Goal: Task Accomplishment & Management: Use online tool/utility

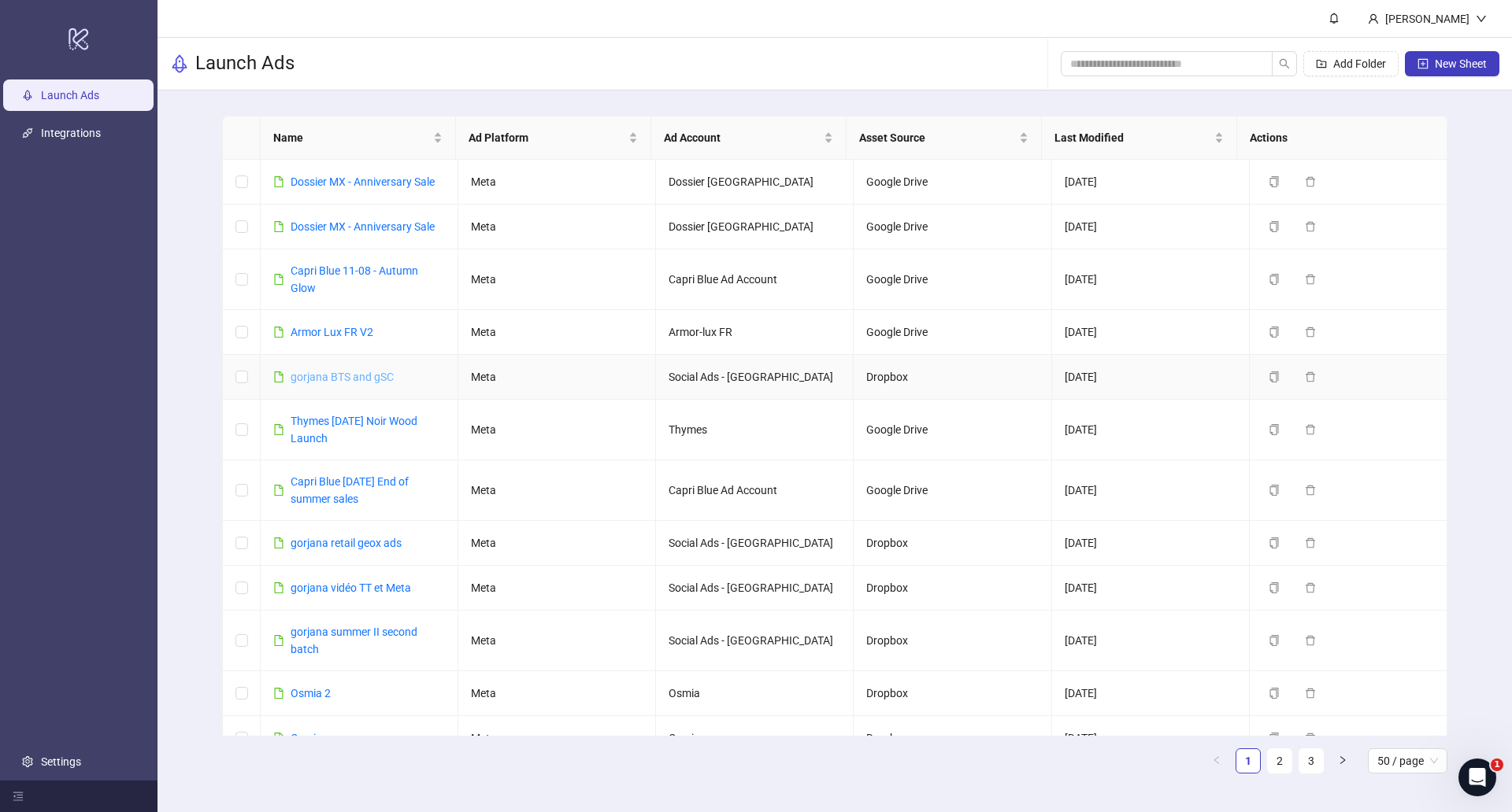
click at [354, 370] on link "gorjana BTS and gSC" at bounding box center [342, 376] width 103 height 12
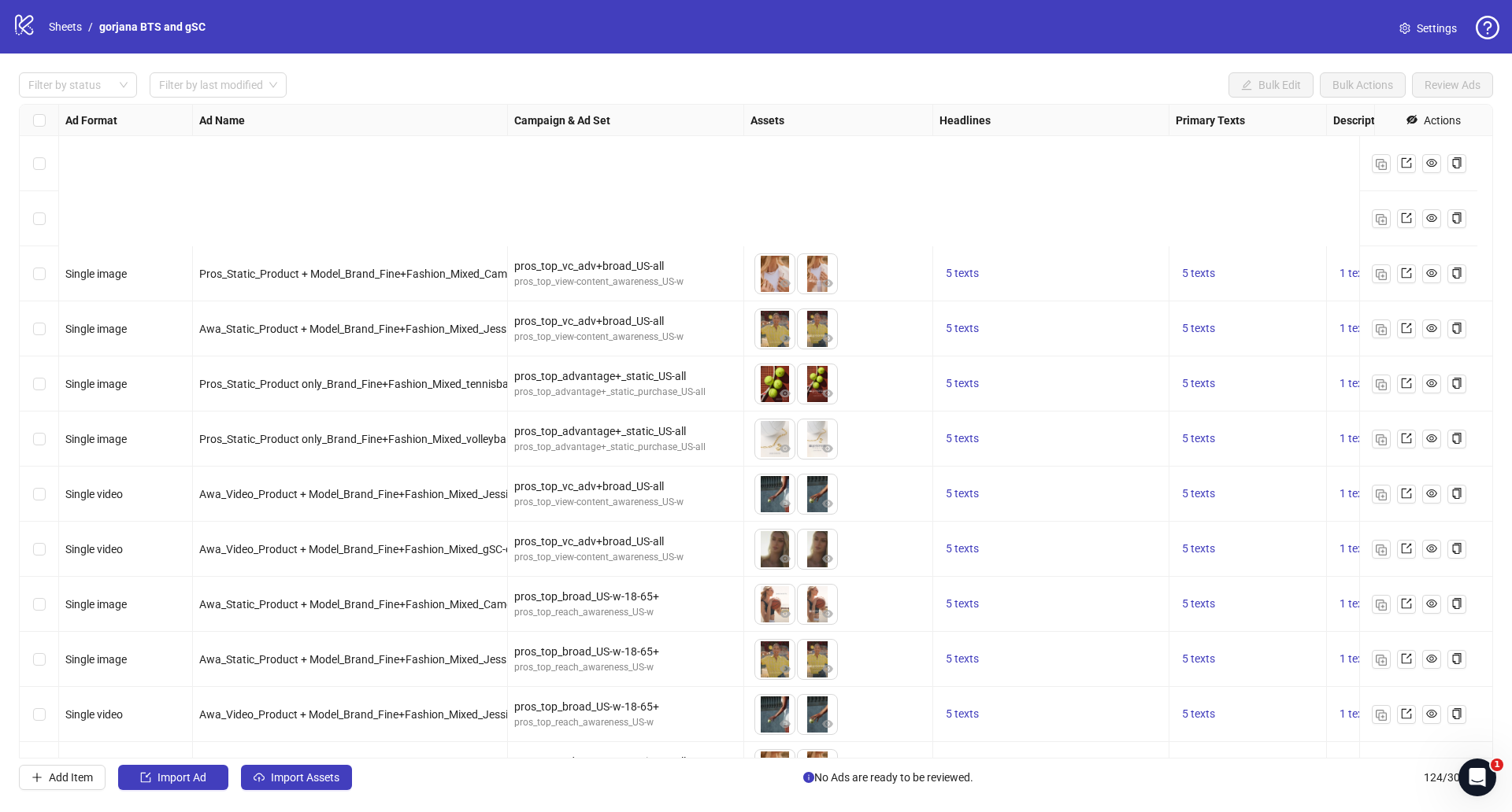
scroll to position [197, 0]
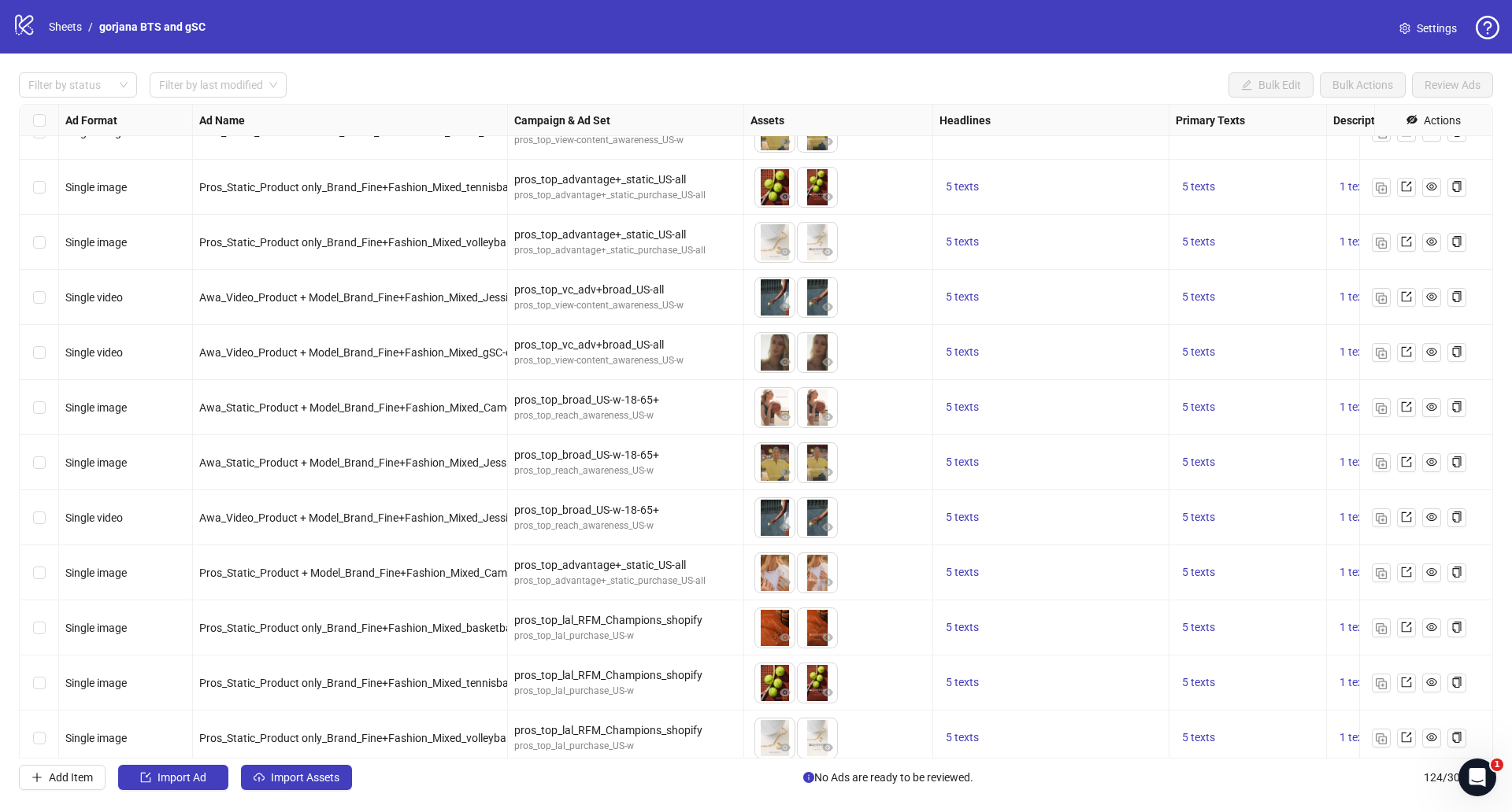
click at [228, 517] on span "Awa_Video_Product + Model_Brand_Fine+Fashion_Mixed_Jessie-Pegula-video_gSC_[DAT…" at bounding box center [421, 518] width 442 height 12
click at [243, 341] on div "Awa_Video_Product + Model_Brand_Fine+Fashion_Mixed_gSC-compil_gSC_[DATE]" at bounding box center [350, 352] width 315 height 55
click at [247, 348] on span "Awa_Video_Product + Model_Brand_Fine+Fashion_Mixed_gSC-compil_gSC_[DATE]" at bounding box center [399, 352] width 400 height 12
click at [247, 349] on span "Awa_Video_Product + Model_Brand_Fine+Fashion_Mixed_gSC-compil_gSC_[DATE]" at bounding box center [399, 352] width 400 height 12
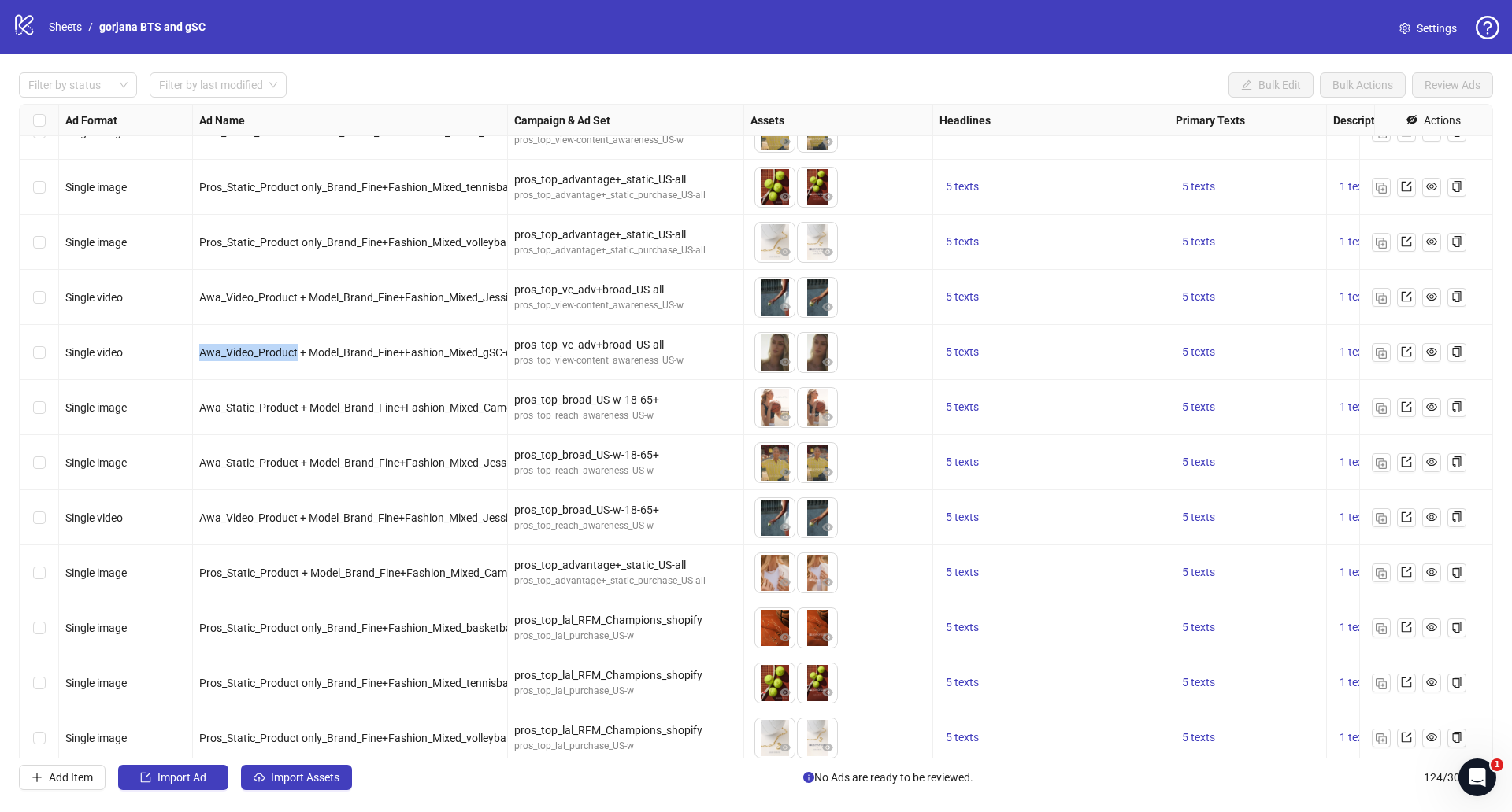
click at [295, 348] on span "Awa_Video_Product + Model_Brand_Fine+Fashion_Mixed_gSC-compil_gSC_[DATE]" at bounding box center [399, 352] width 400 height 12
click at [579, 346] on div "pros_top_vc_adv+broad_US-all" at bounding box center [626, 344] width 223 height 17
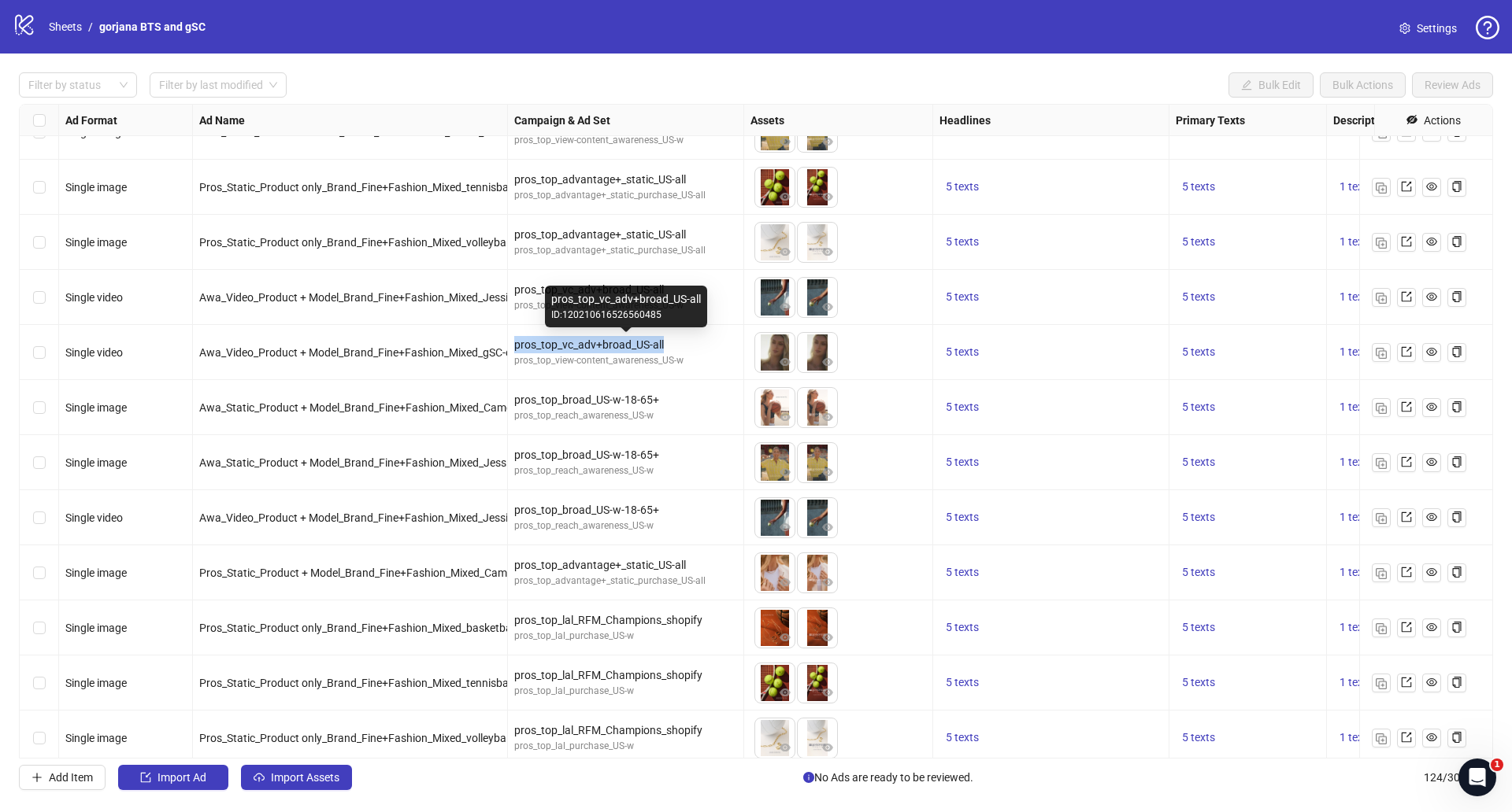
click at [579, 346] on div "pros_top_vc_adv+broad_US-all" at bounding box center [626, 344] width 223 height 17
click at [443, 344] on div "Awa_Video_Product + Model_Brand_Fine+Fashion_Mixed_gSC-compil_gSC_[DATE]" at bounding box center [350, 352] width 302 height 17
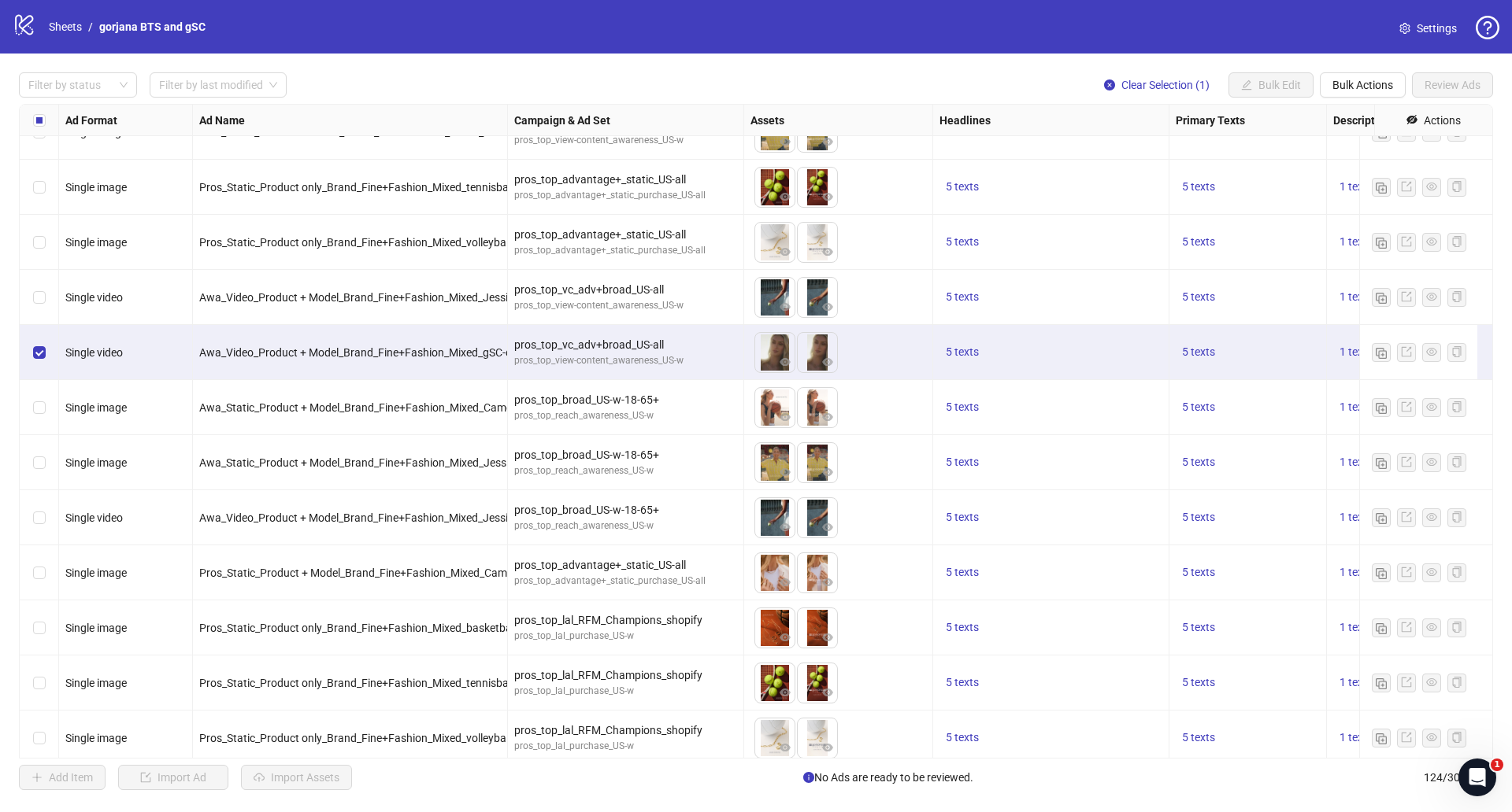
click at [1392, 98] on div "Filter by status Filter by last modified Clear Selection (1) Bulk Edit Bulk Act…" at bounding box center [756, 431] width 1512 height 756
click at [1387, 92] on button "Bulk Actions" at bounding box center [1362, 85] width 86 height 25
click at [1441, 166] on li "Duplicate with assets" at bounding box center [1384, 168] width 127 height 25
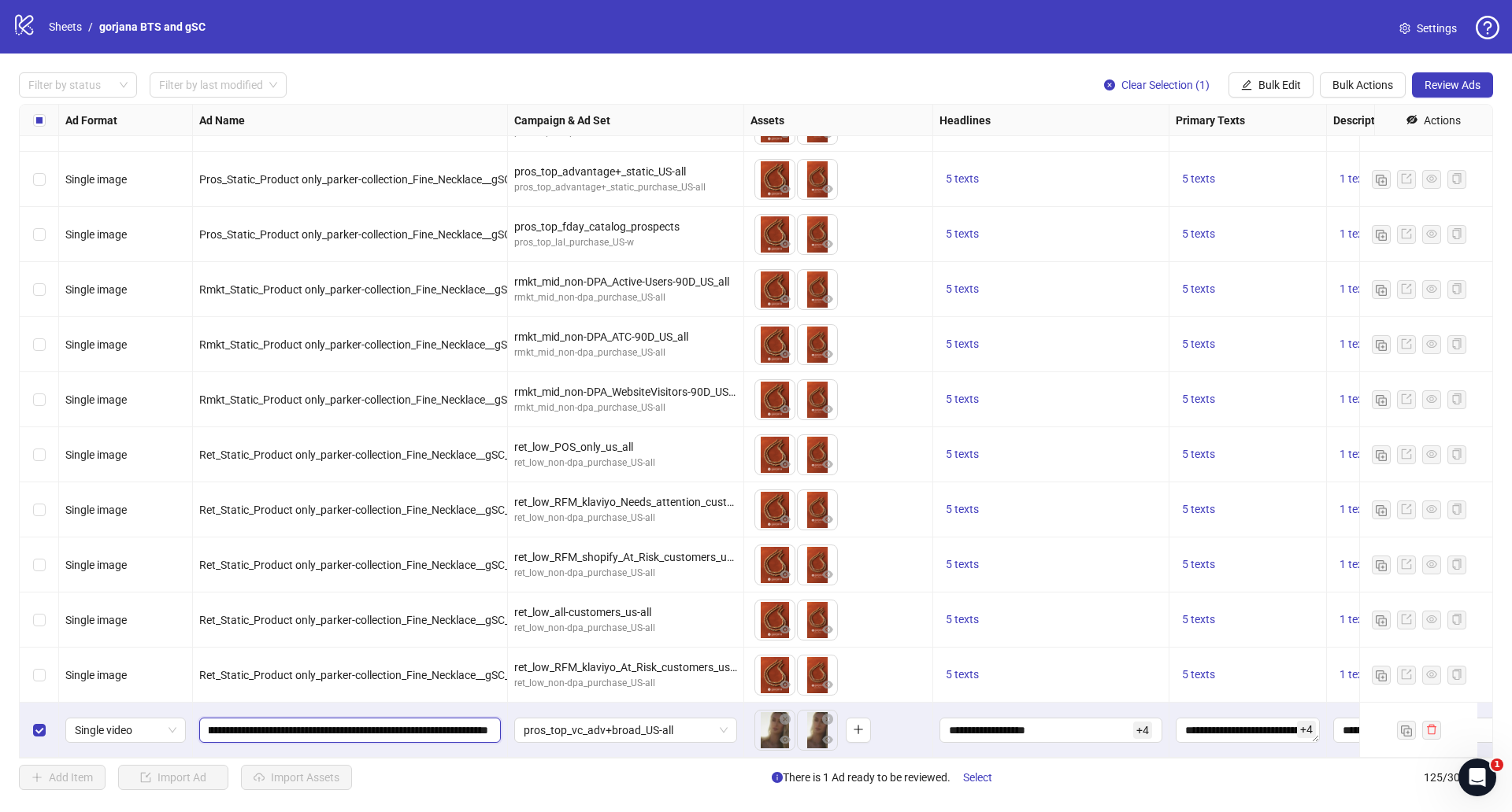
scroll to position [0, 134]
drag, startPoint x: 447, startPoint y: 716, endPoint x: 513, endPoint y: 715, distance: 66.0
click at [461, 722] on input "**********" at bounding box center [349, 730] width 280 height 17
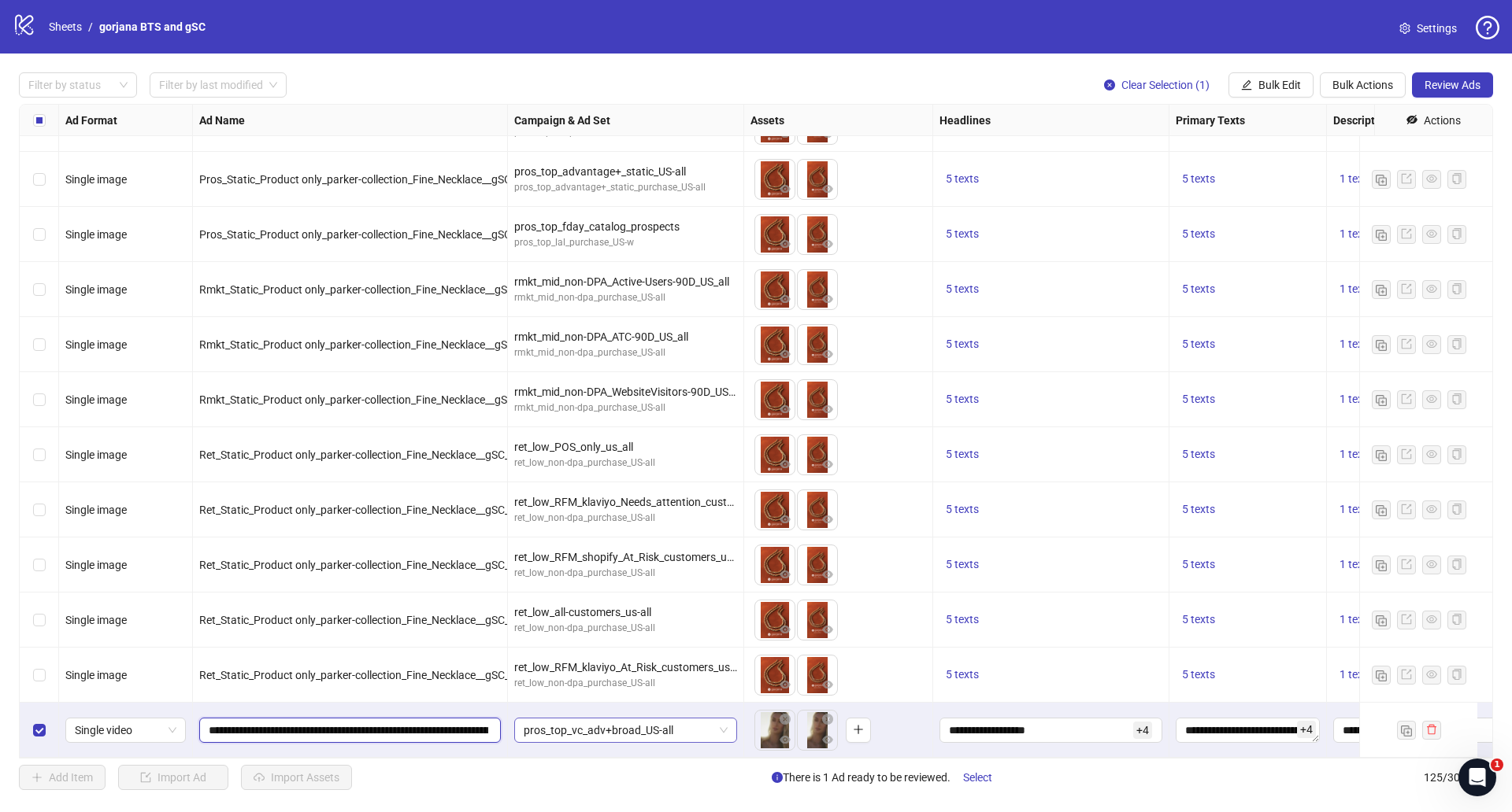
click at [579, 719] on span "pros_top_vc_adv+broad_US-all" at bounding box center [625, 730] width 204 height 24
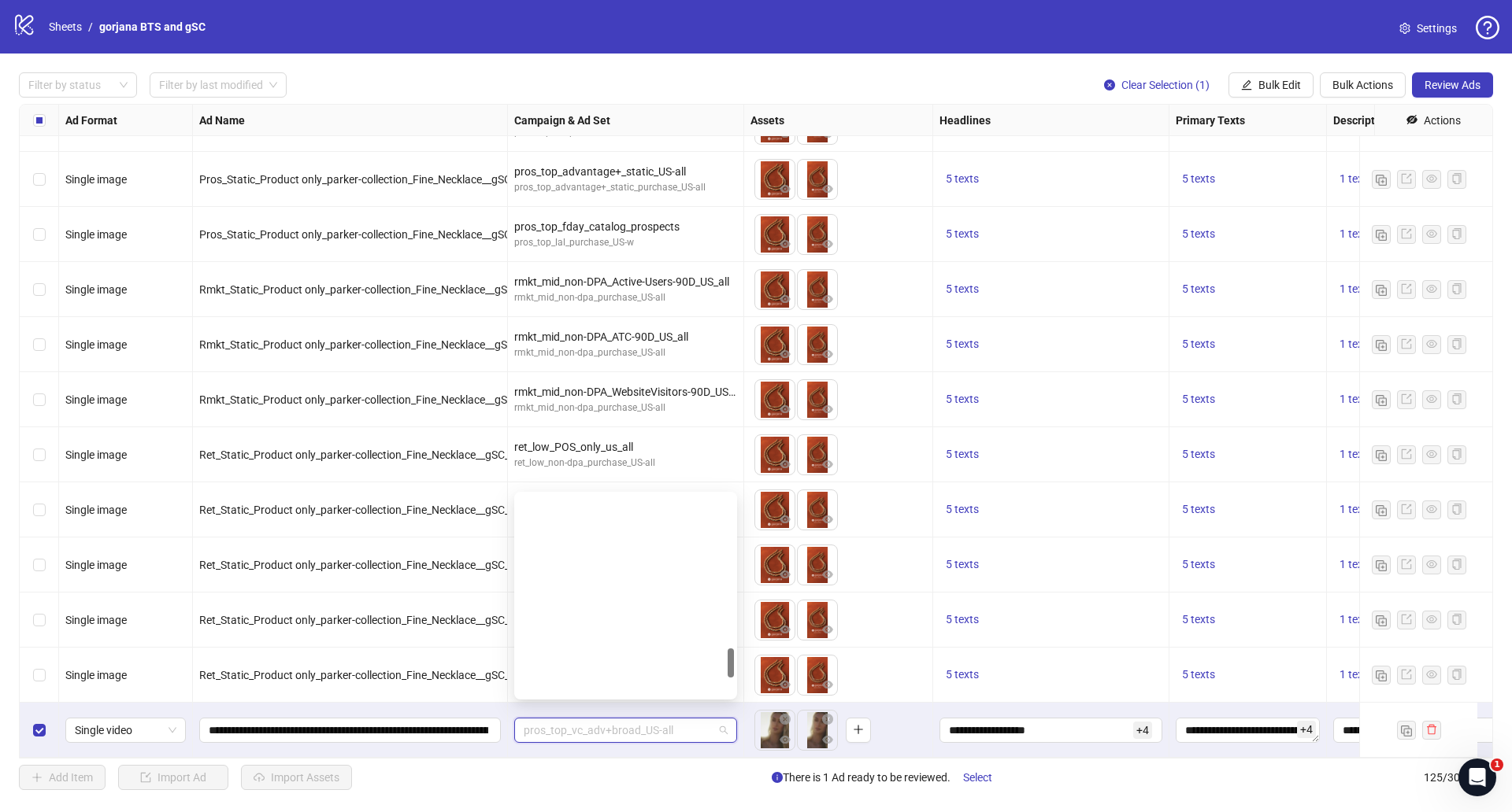
scroll to position [1040, 0]
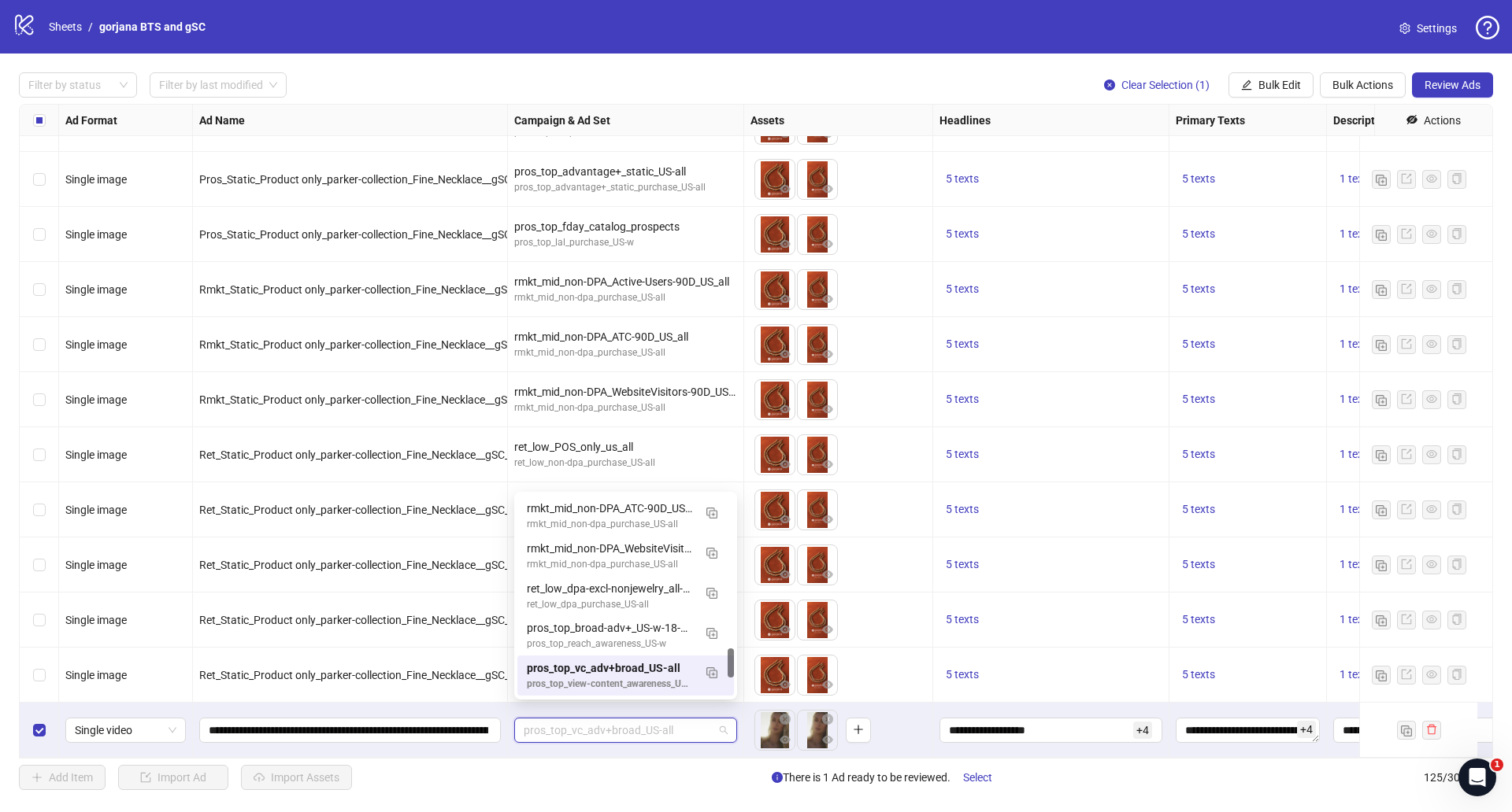
paste input "**********"
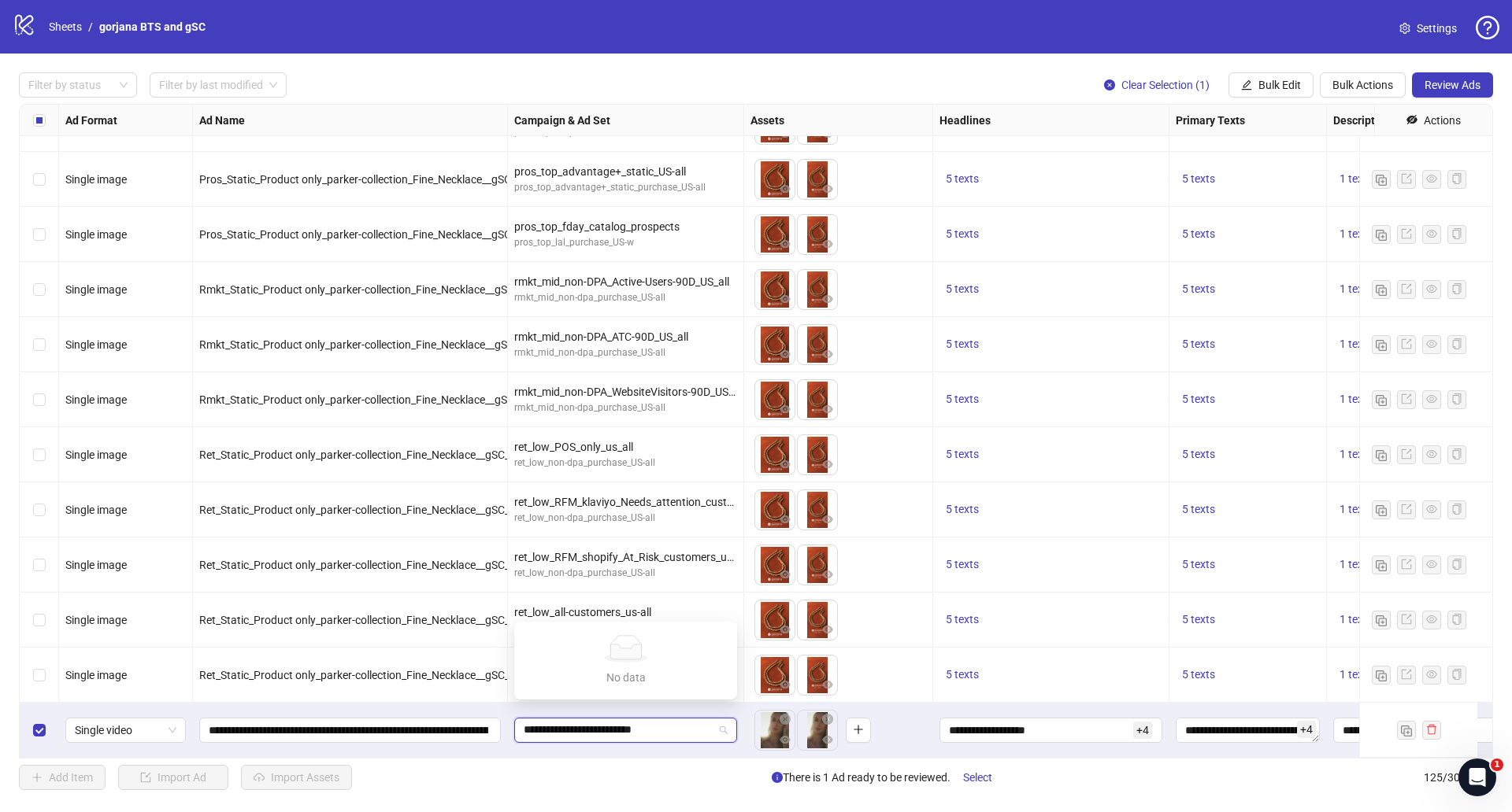
click at [527, 719] on input "**********" at bounding box center [619, 730] width 190 height 24
type input "**********"
click at [584, 675] on div "pros_top_broad_US-w-18-65+" at bounding box center [610, 669] width 166 height 17
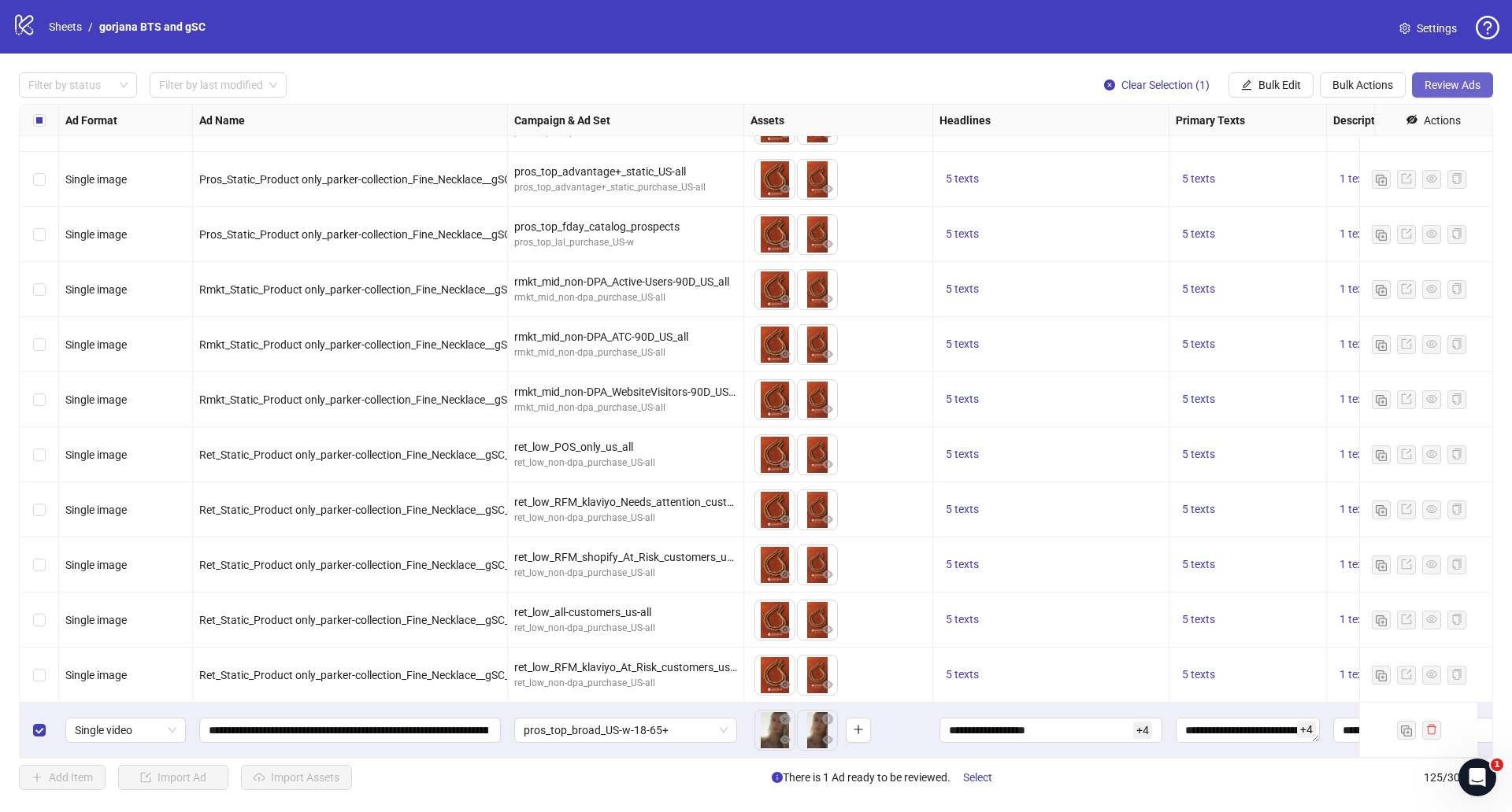
click at [1442, 88] on span "Review Ads" at bounding box center [1452, 84] width 56 height 12
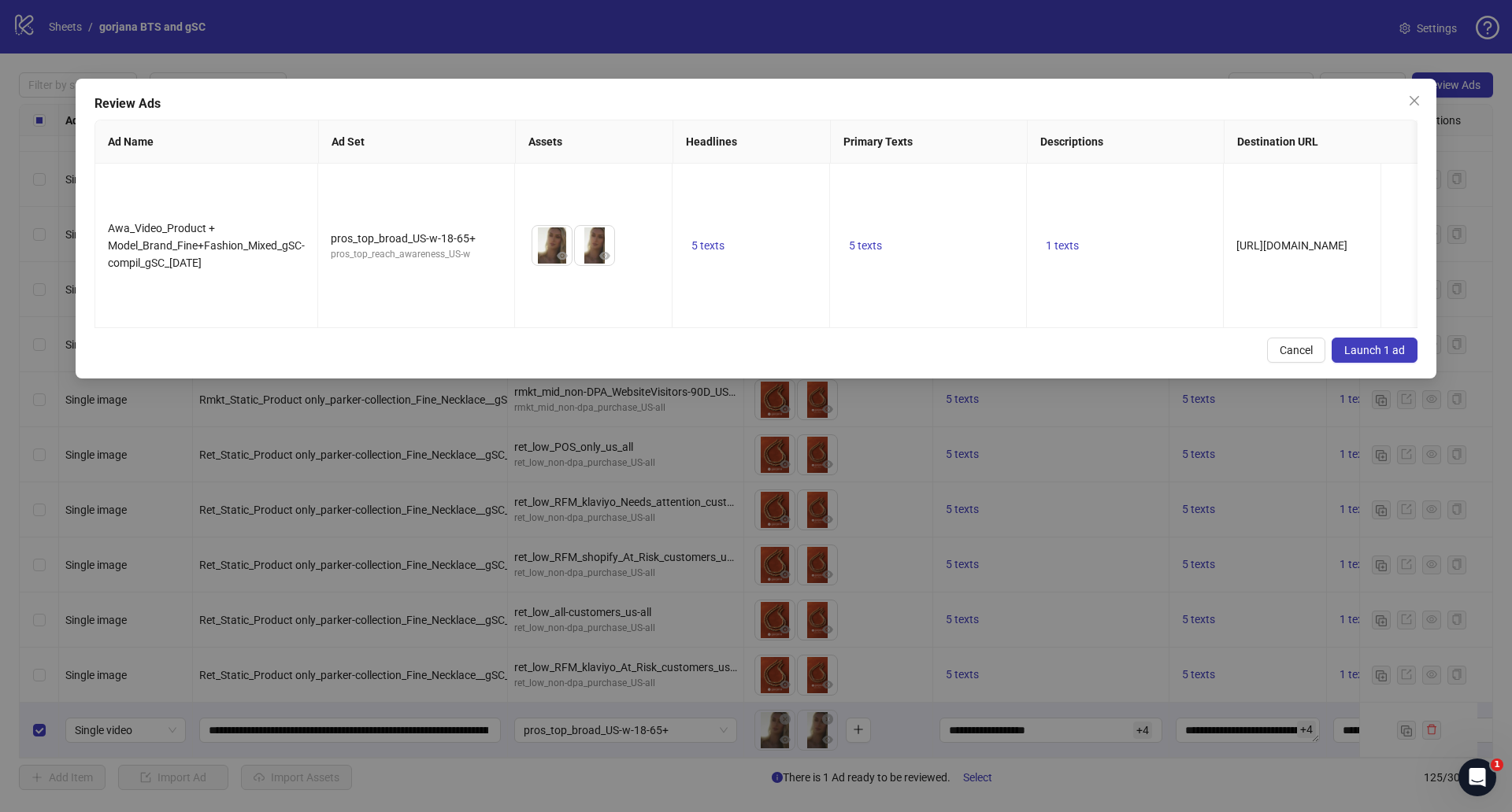
click at [1370, 338] on button "Launch 1 ad" at bounding box center [1375, 350] width 86 height 25
